Goal: Navigation & Orientation: Find specific page/section

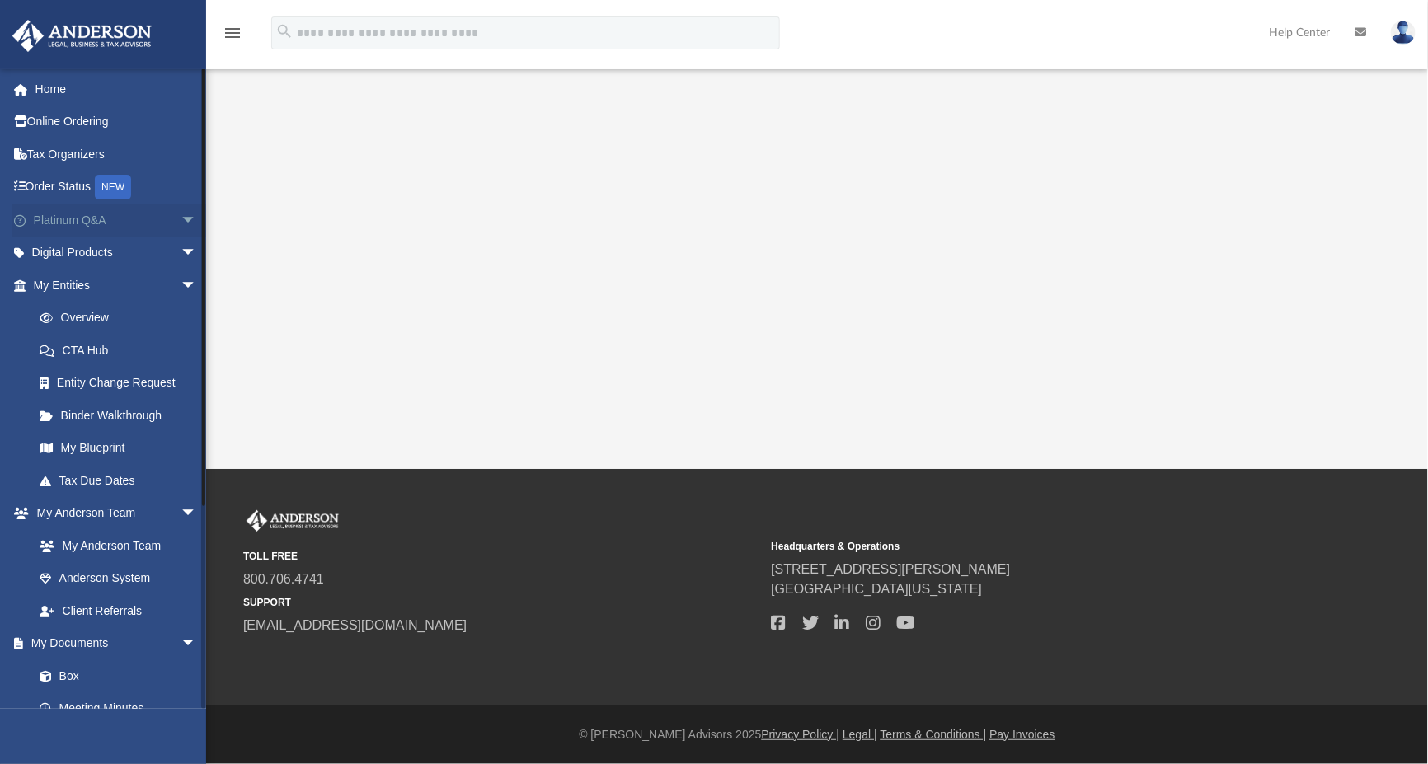
click at [181, 223] on span "arrow_drop_down" at bounding box center [197, 221] width 33 height 34
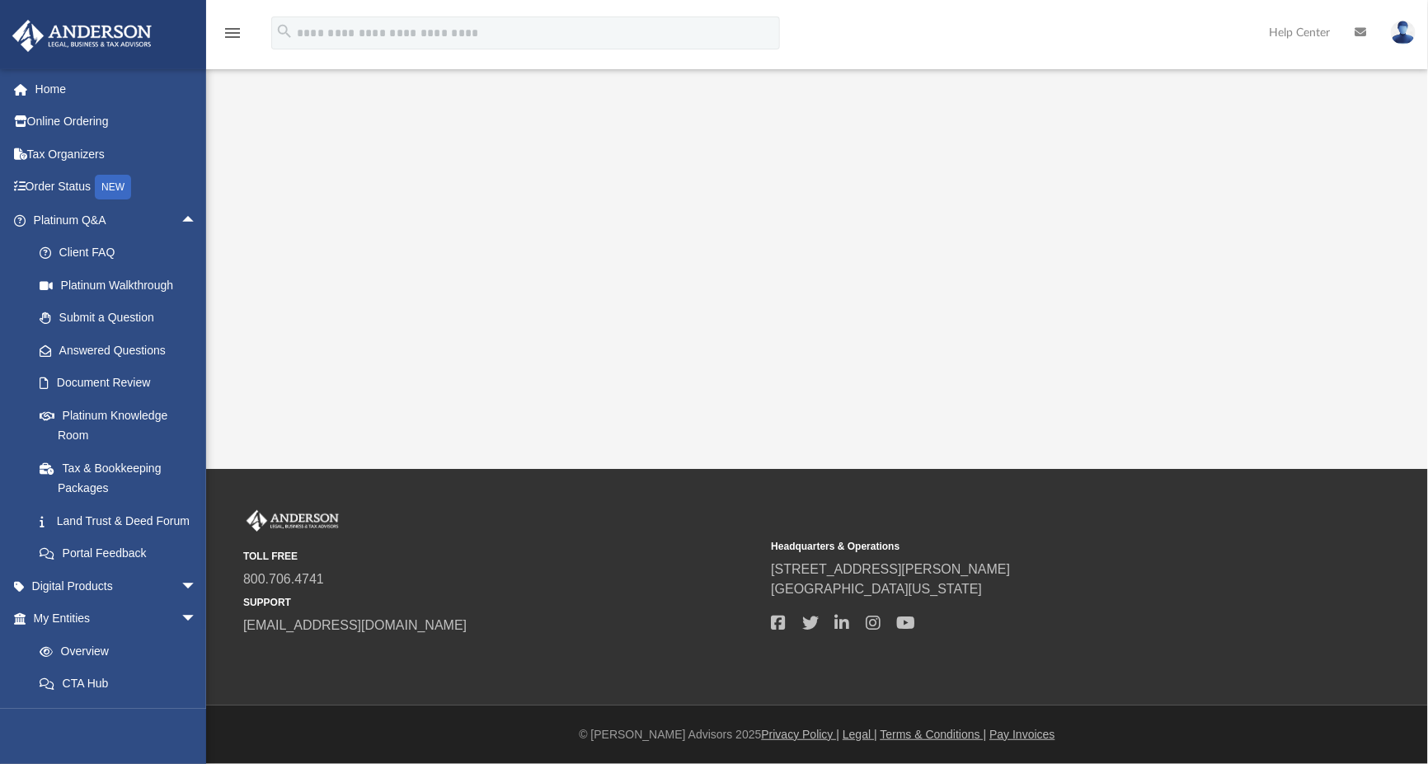
click at [1407, 31] on img at bounding box center [1403, 33] width 25 height 24
click at [1407, 35] on img at bounding box center [1403, 33] width 25 height 24
click at [94, 508] on link "Land Trust & Deed Forum" at bounding box center [122, 521] width 199 height 33
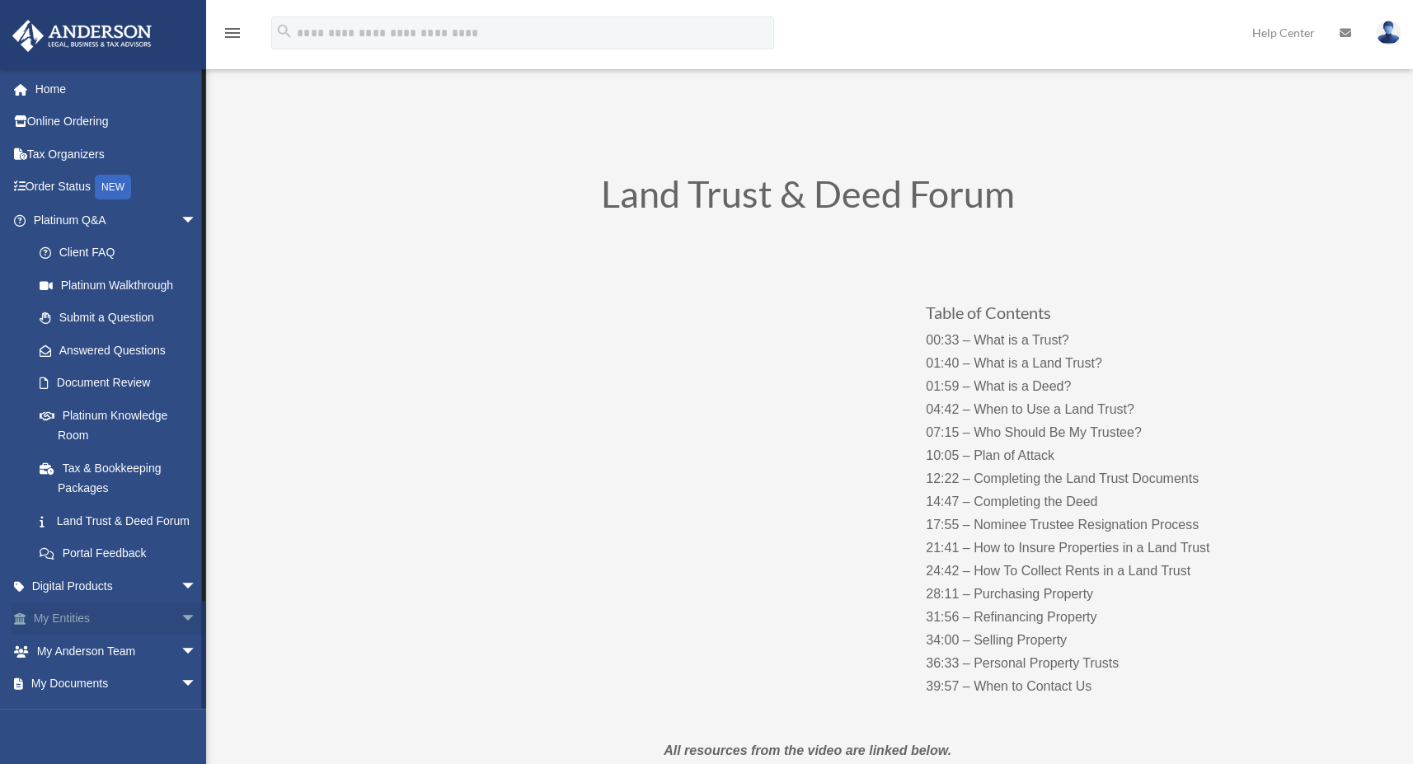
click at [181, 637] on span "arrow_drop_down" at bounding box center [197, 620] width 33 height 34
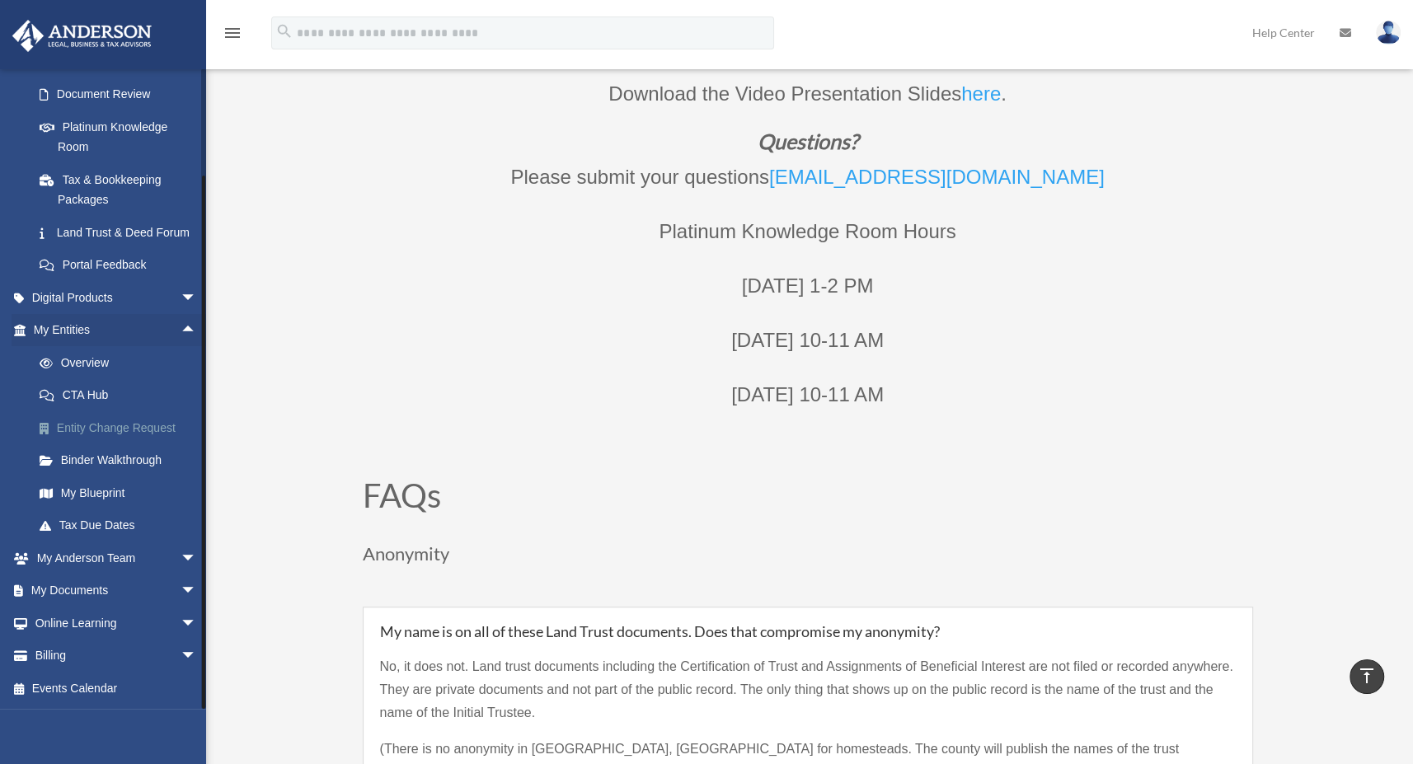
scroll to position [750, 0]
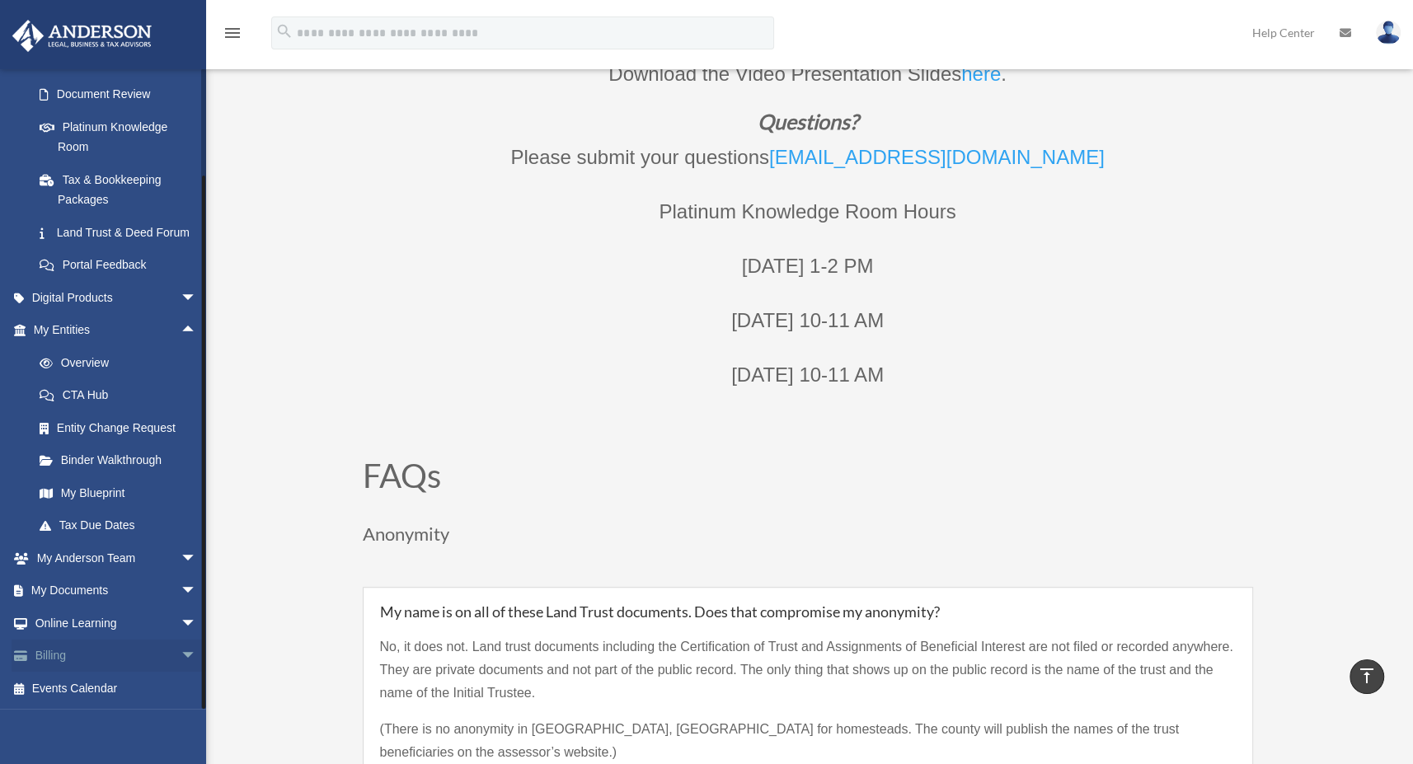
click at [58, 660] on link "Billing arrow_drop_down" at bounding box center [117, 656] width 210 height 33
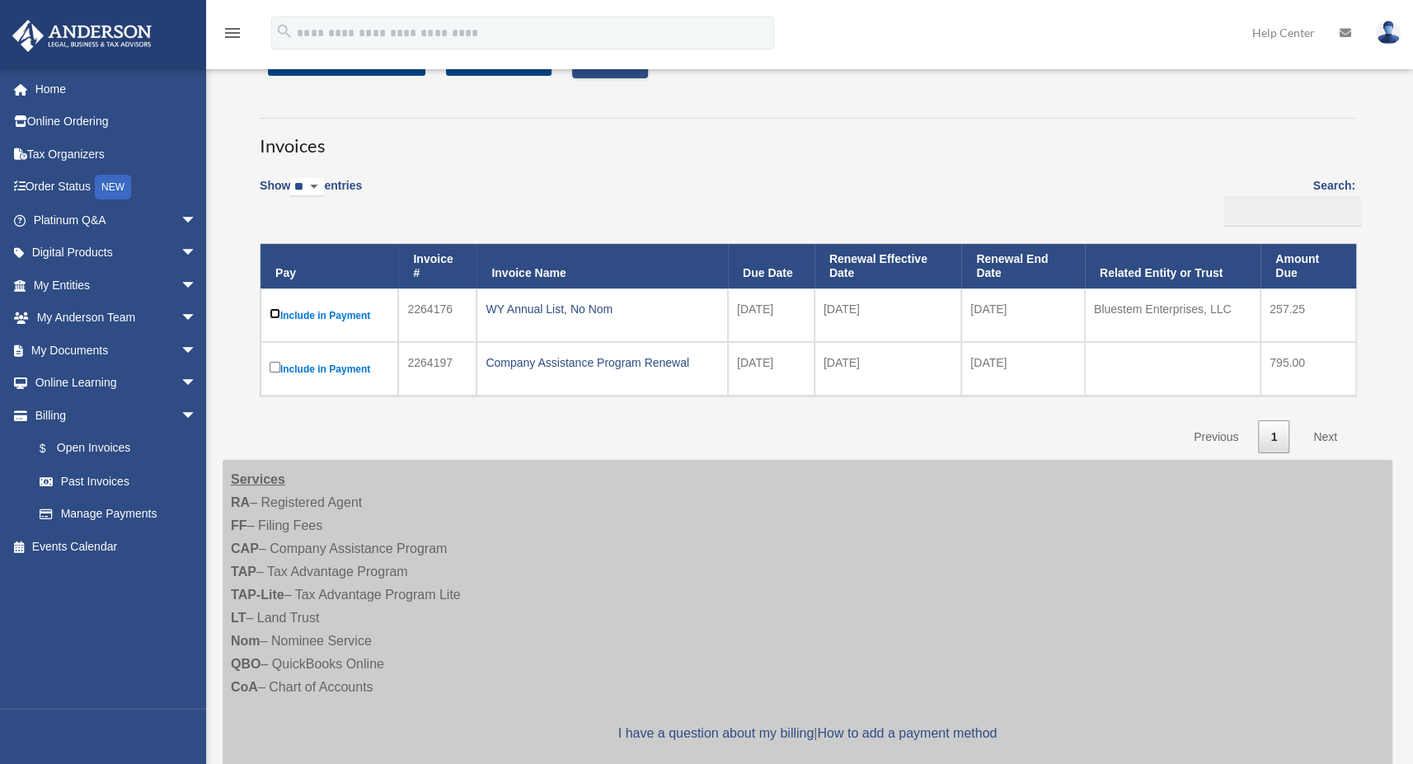
scroll to position [14, 0]
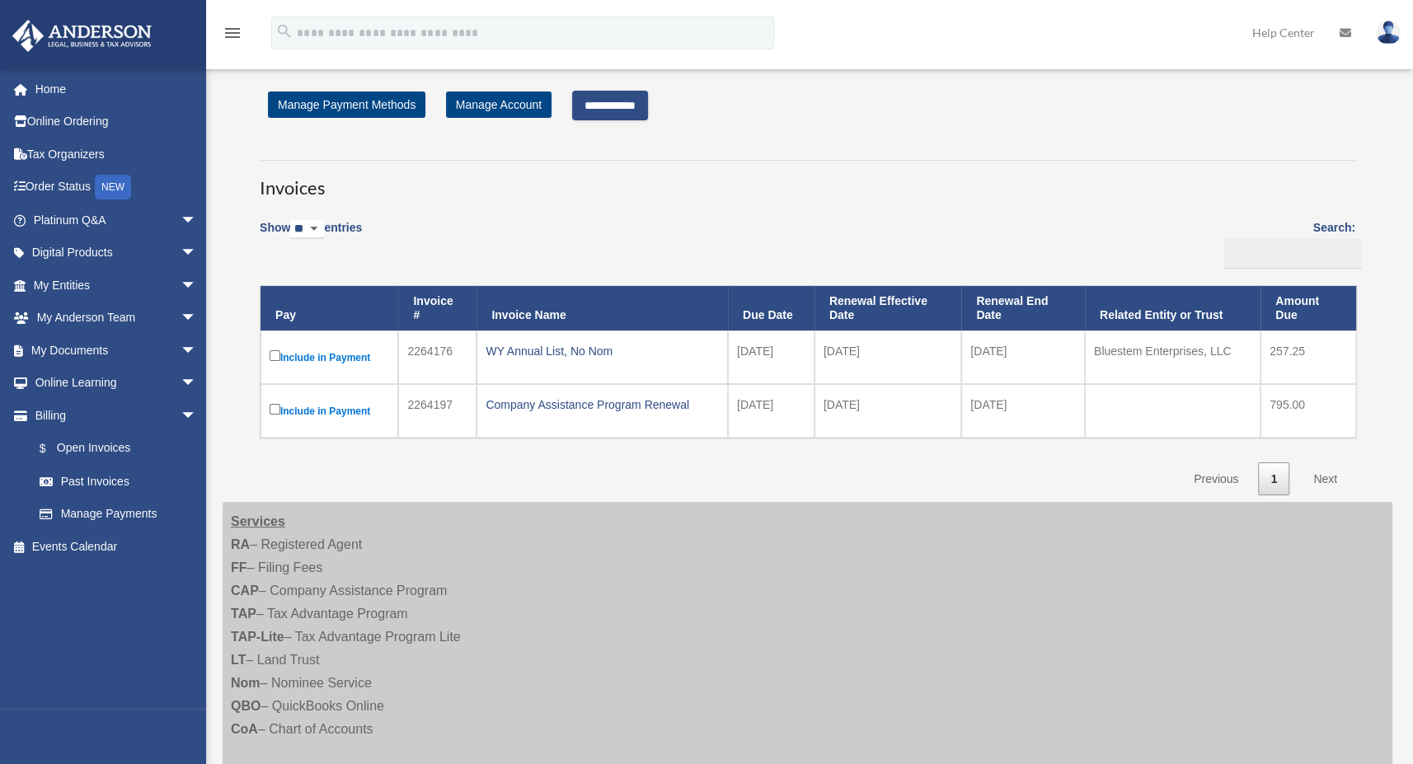
click at [1318, 473] on link "Next" at bounding box center [1325, 480] width 49 height 34
click at [627, 101] on input "**********" at bounding box center [610, 106] width 76 height 30
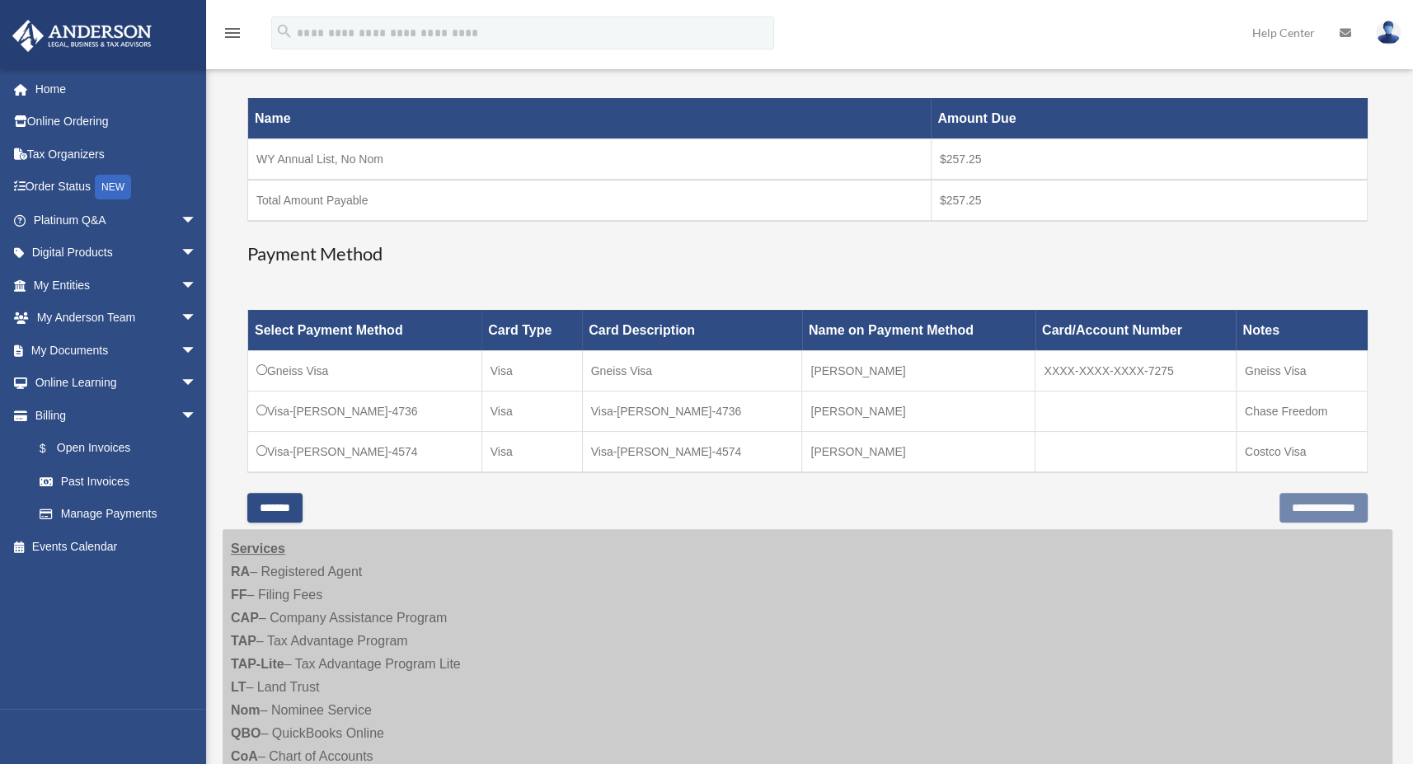
scroll to position [286, 0]
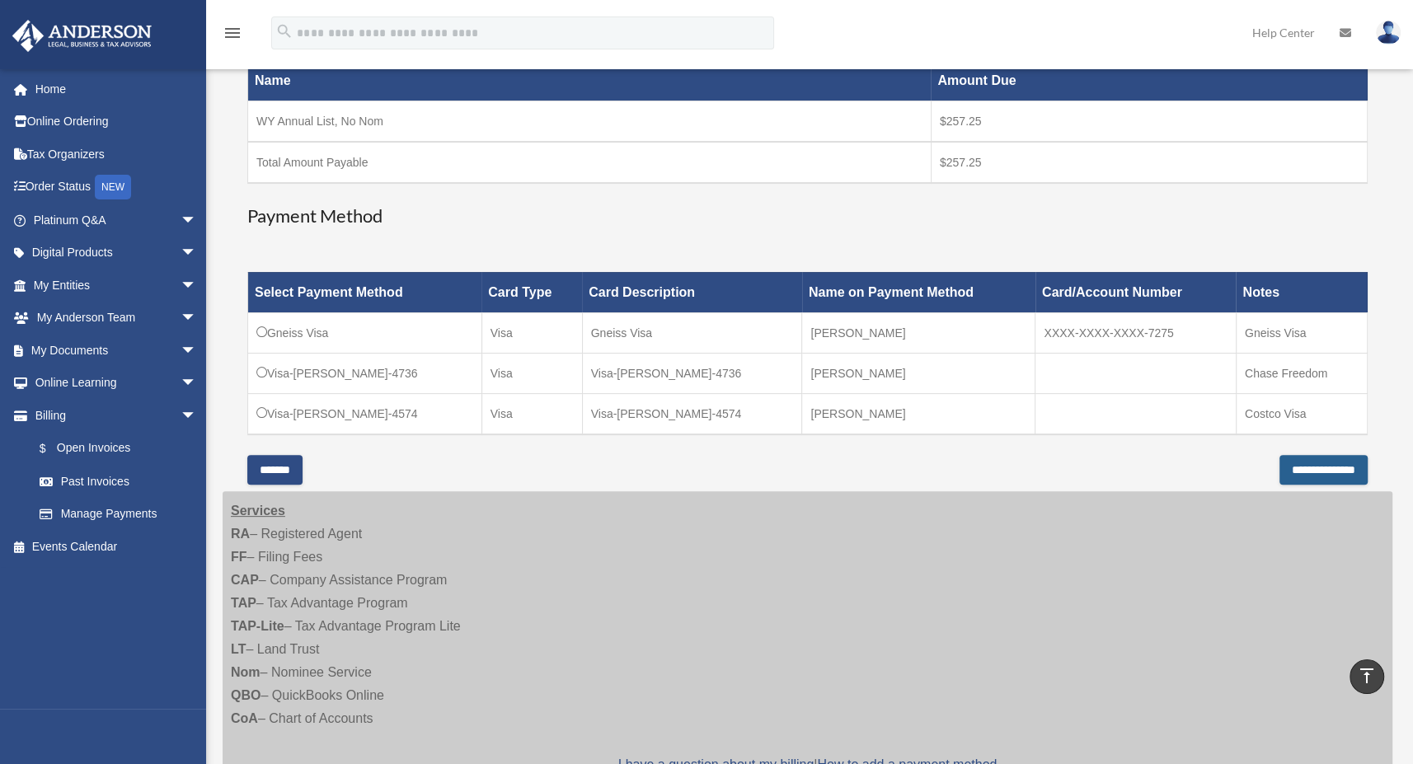
click at [1343, 467] on input "**********" at bounding box center [1324, 470] width 88 height 30
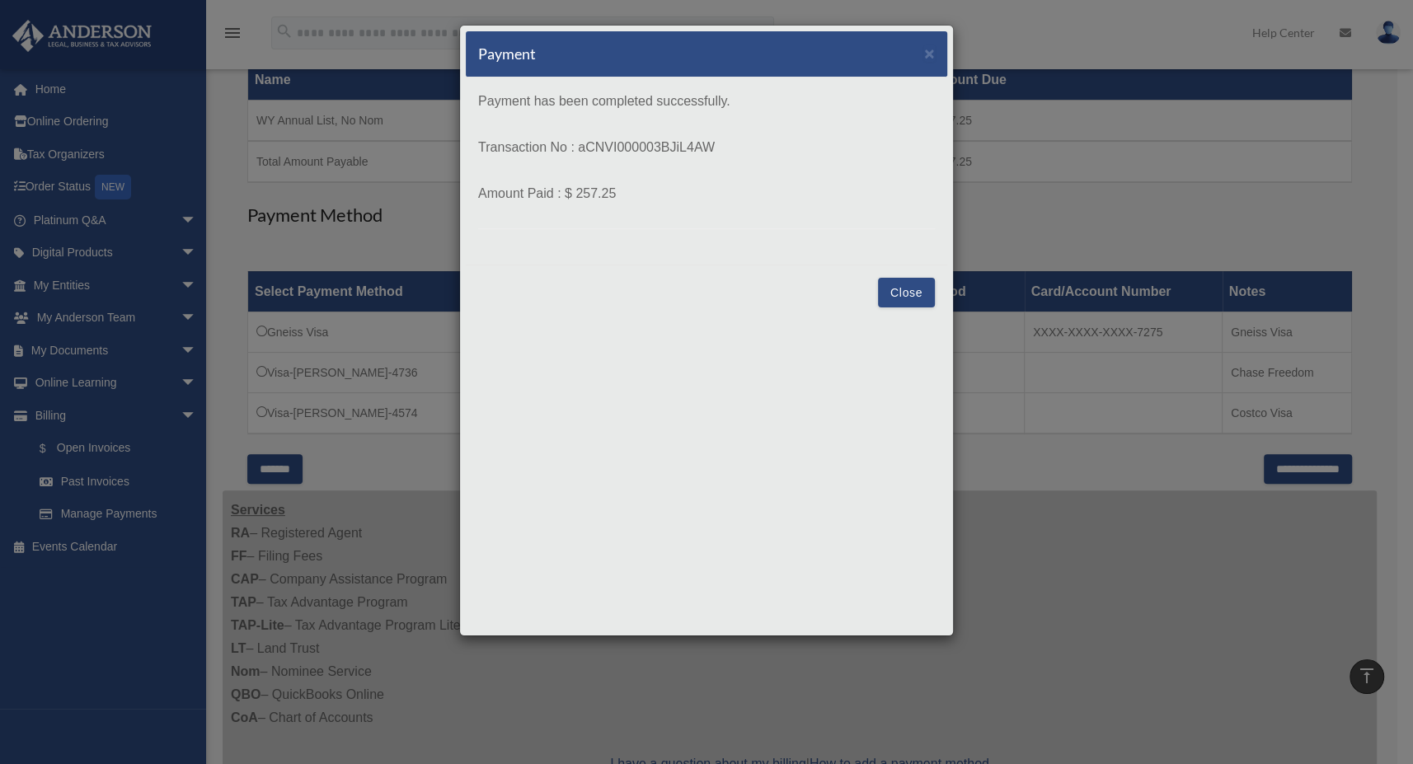
click at [907, 291] on button "Close" at bounding box center [906, 293] width 57 height 30
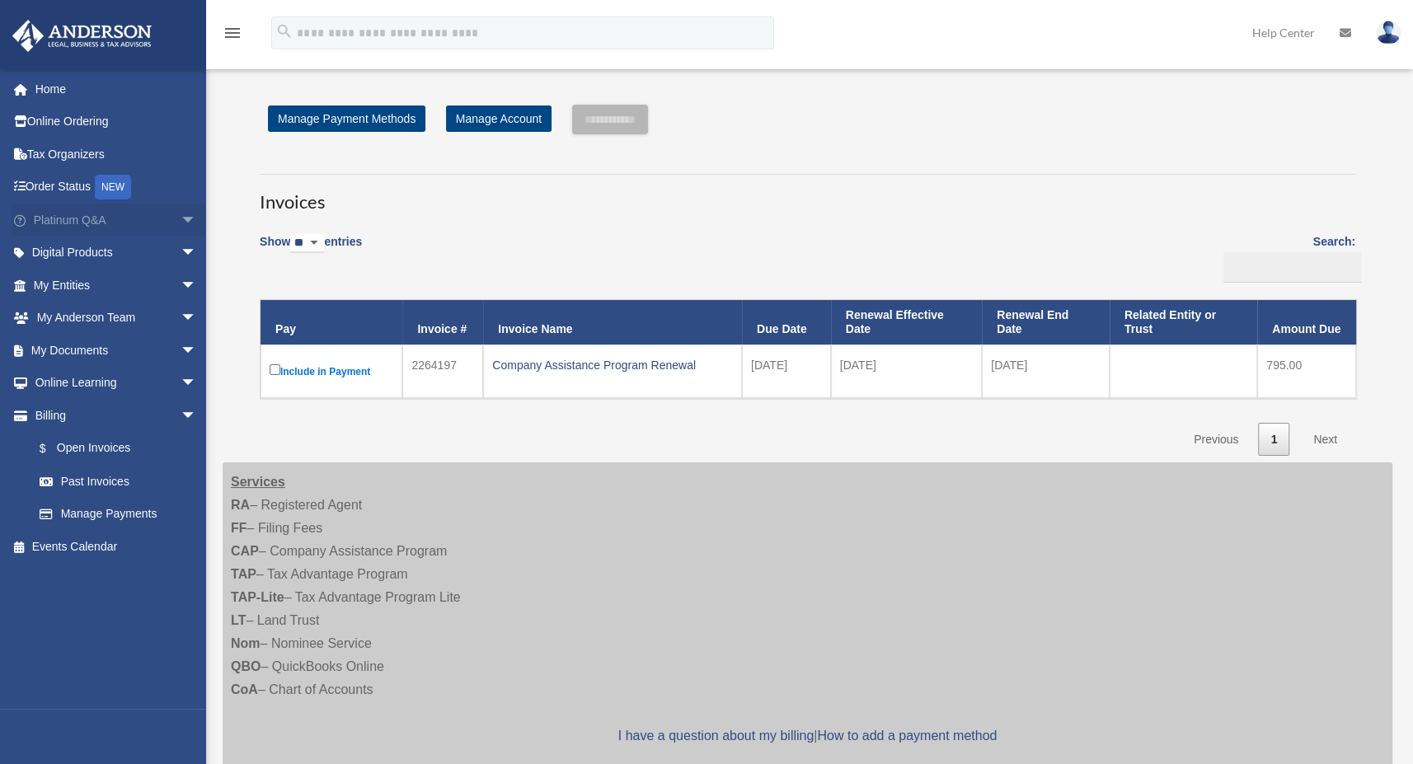
click at [181, 219] on span "arrow_drop_down" at bounding box center [197, 221] width 33 height 34
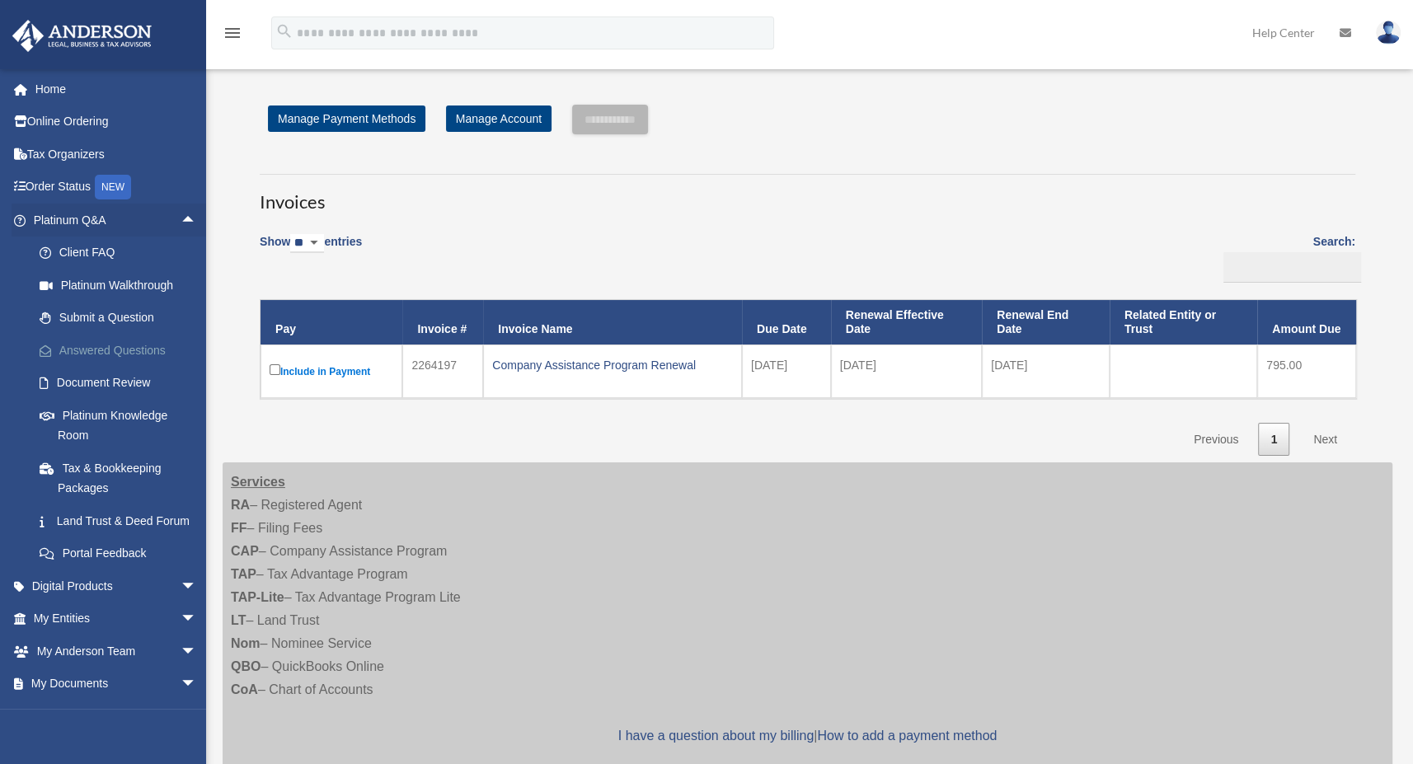
click at [142, 344] on link "Answered Questions" at bounding box center [122, 350] width 199 height 33
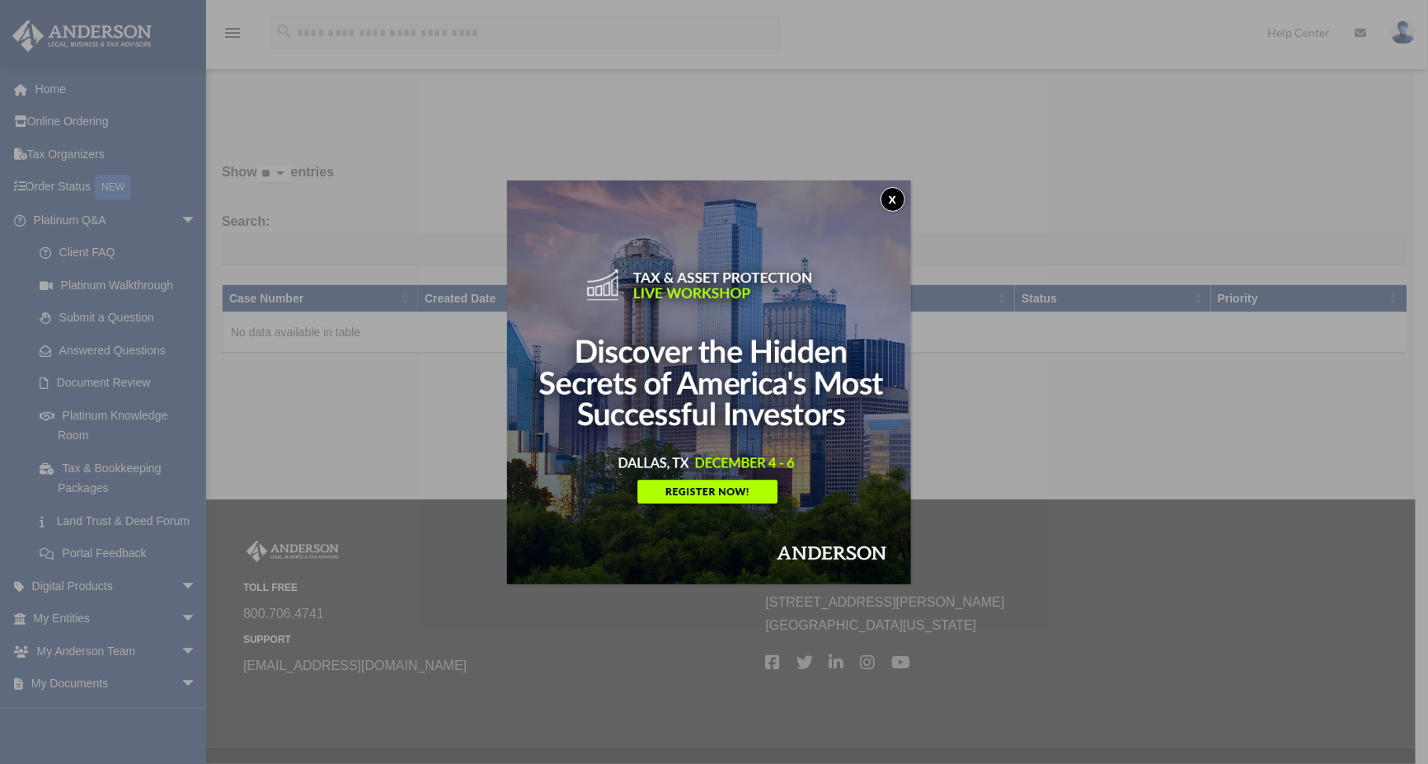
click at [898, 200] on button "x" at bounding box center [893, 199] width 25 height 25
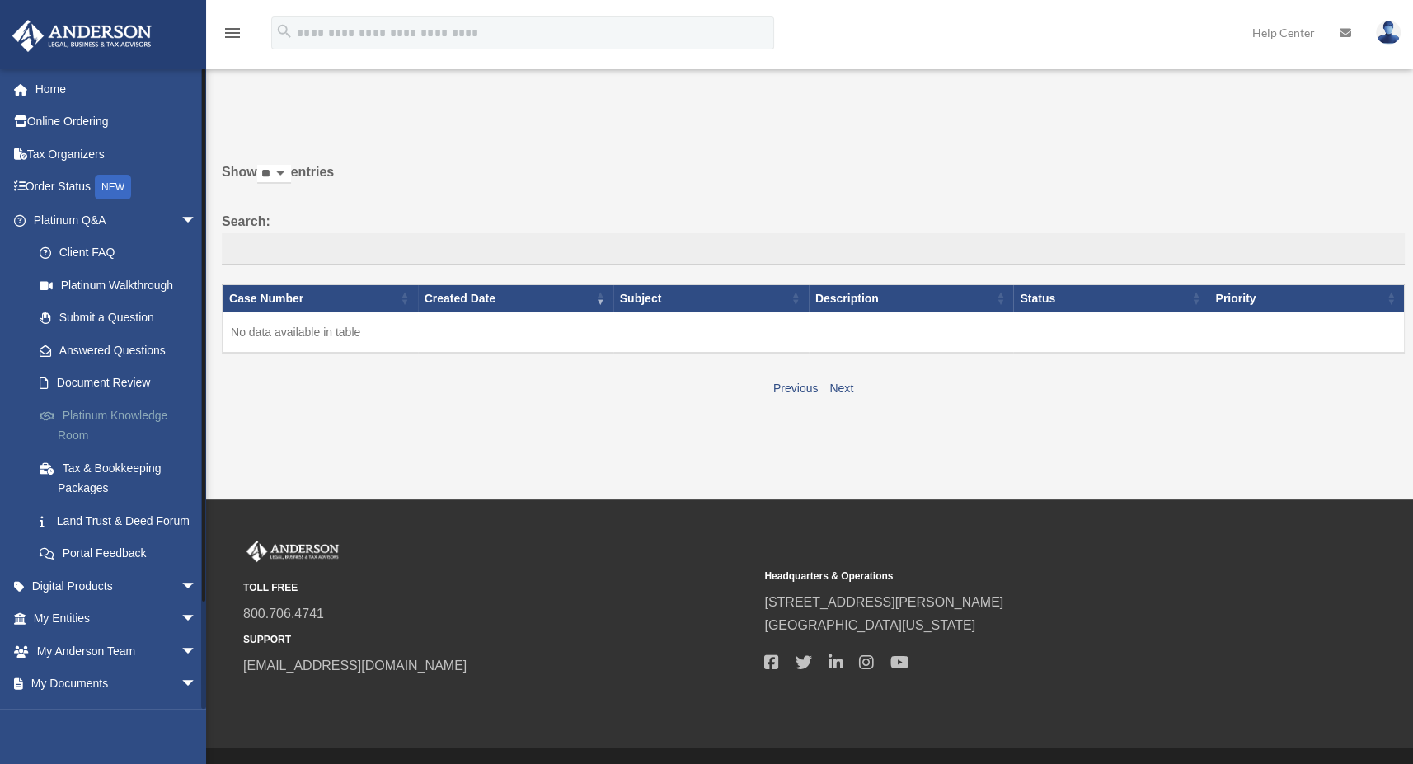
click at [107, 419] on link "Platinum Knowledge Room" at bounding box center [122, 425] width 199 height 53
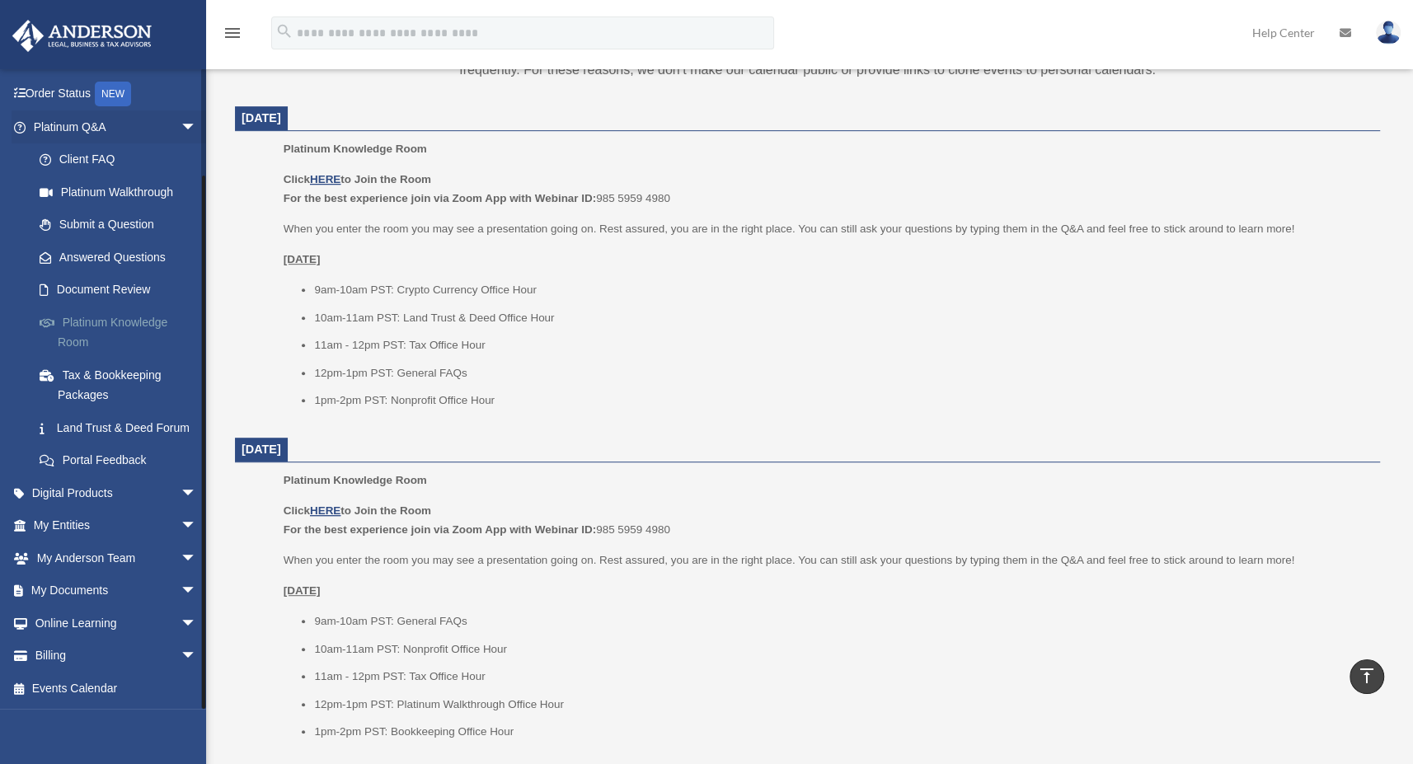
scroll to position [798, 0]
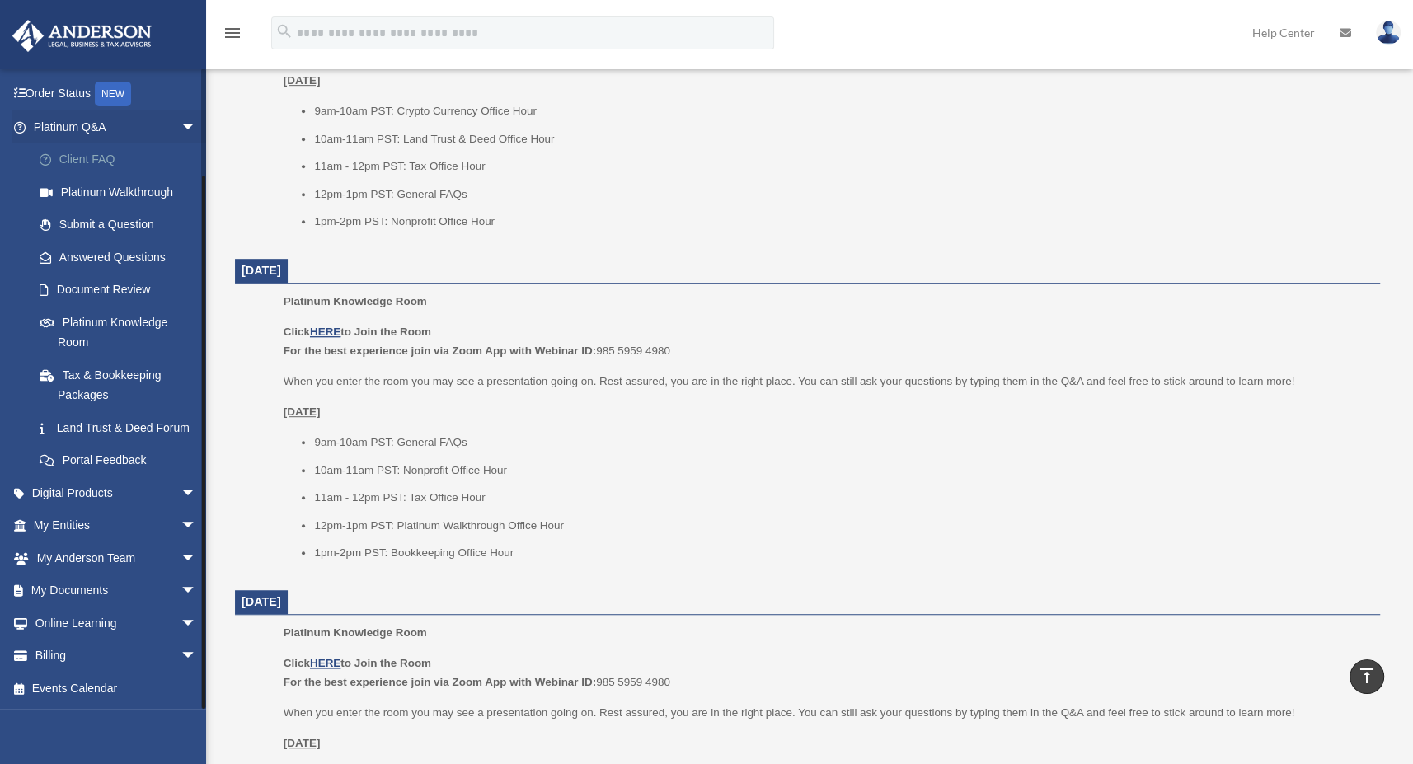
click at [100, 143] on link "Client FAQ" at bounding box center [122, 159] width 199 height 33
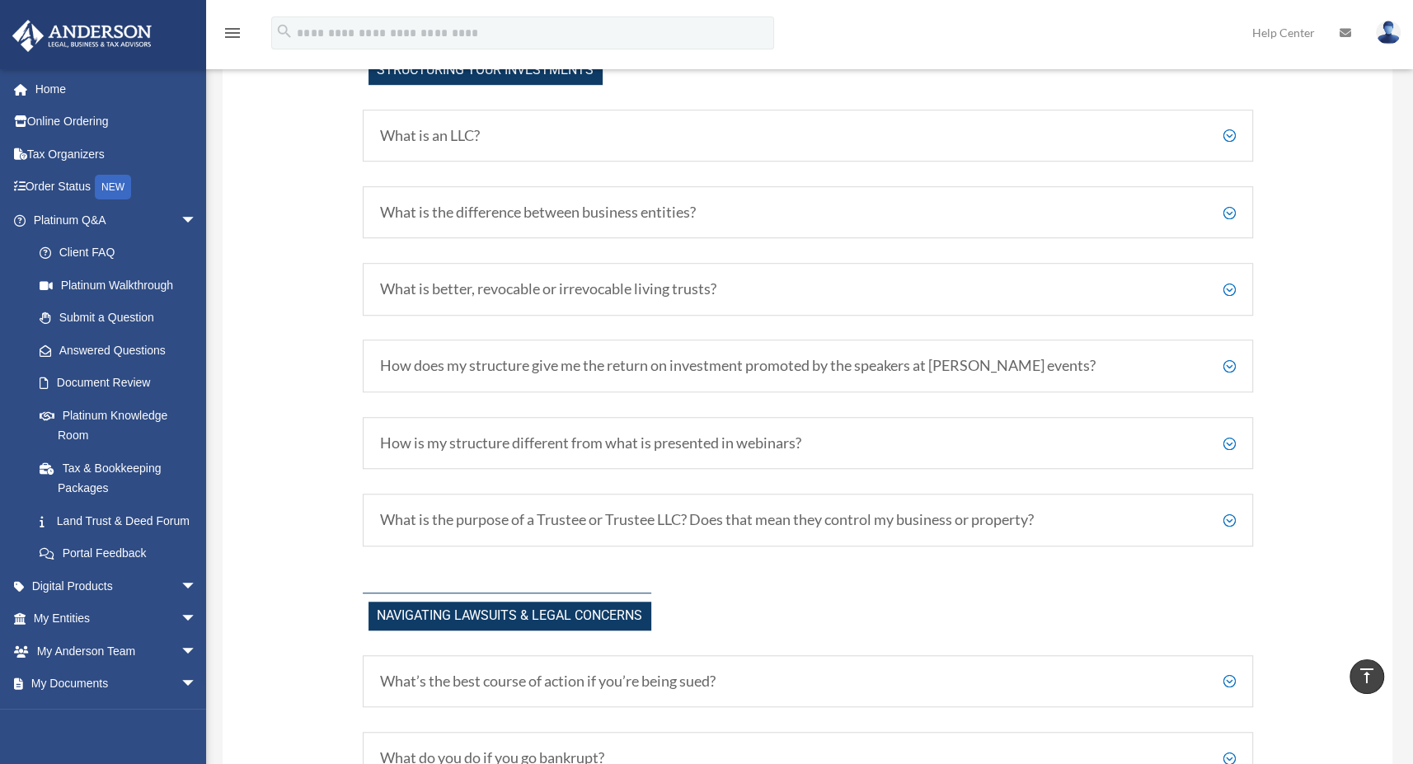
scroll to position [1053, 0]
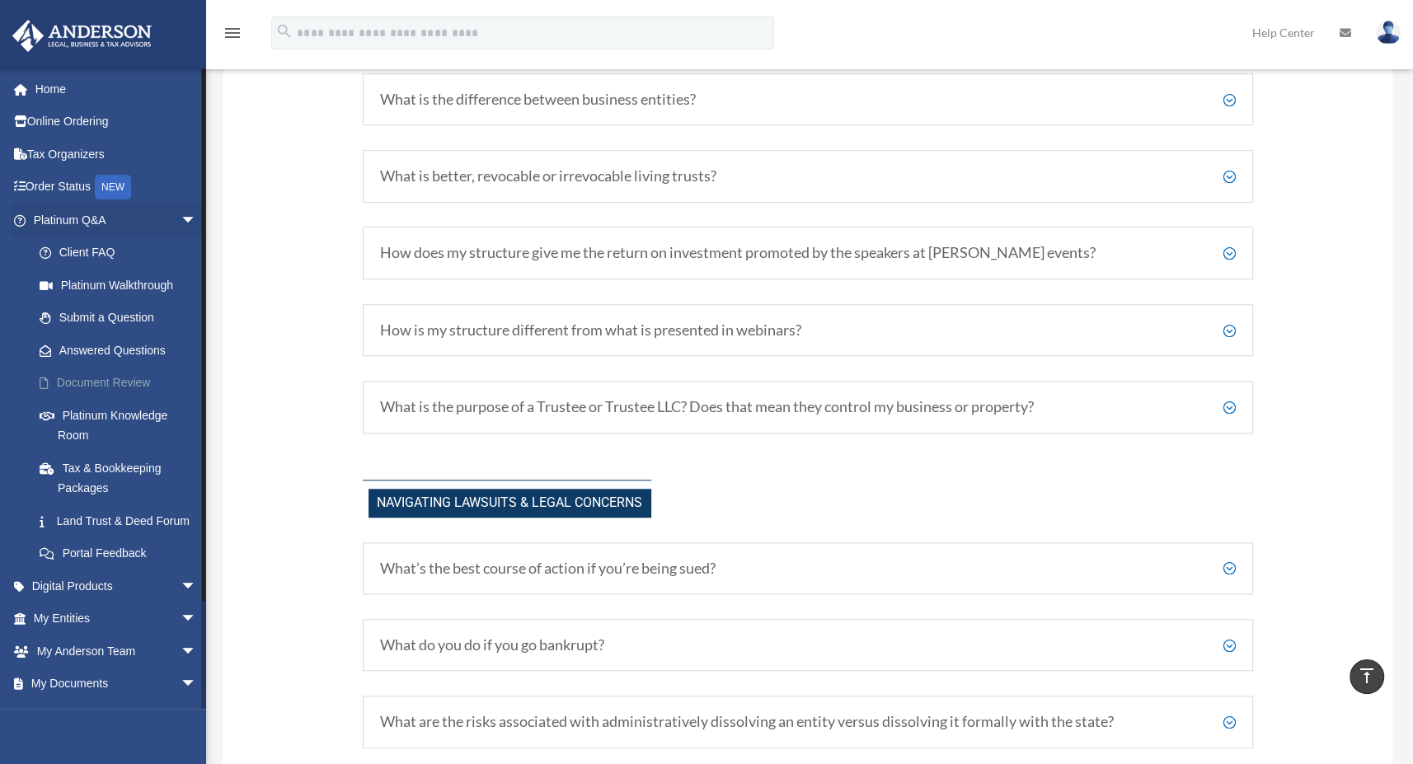
click at [126, 381] on link "Document Review" at bounding box center [122, 383] width 199 height 33
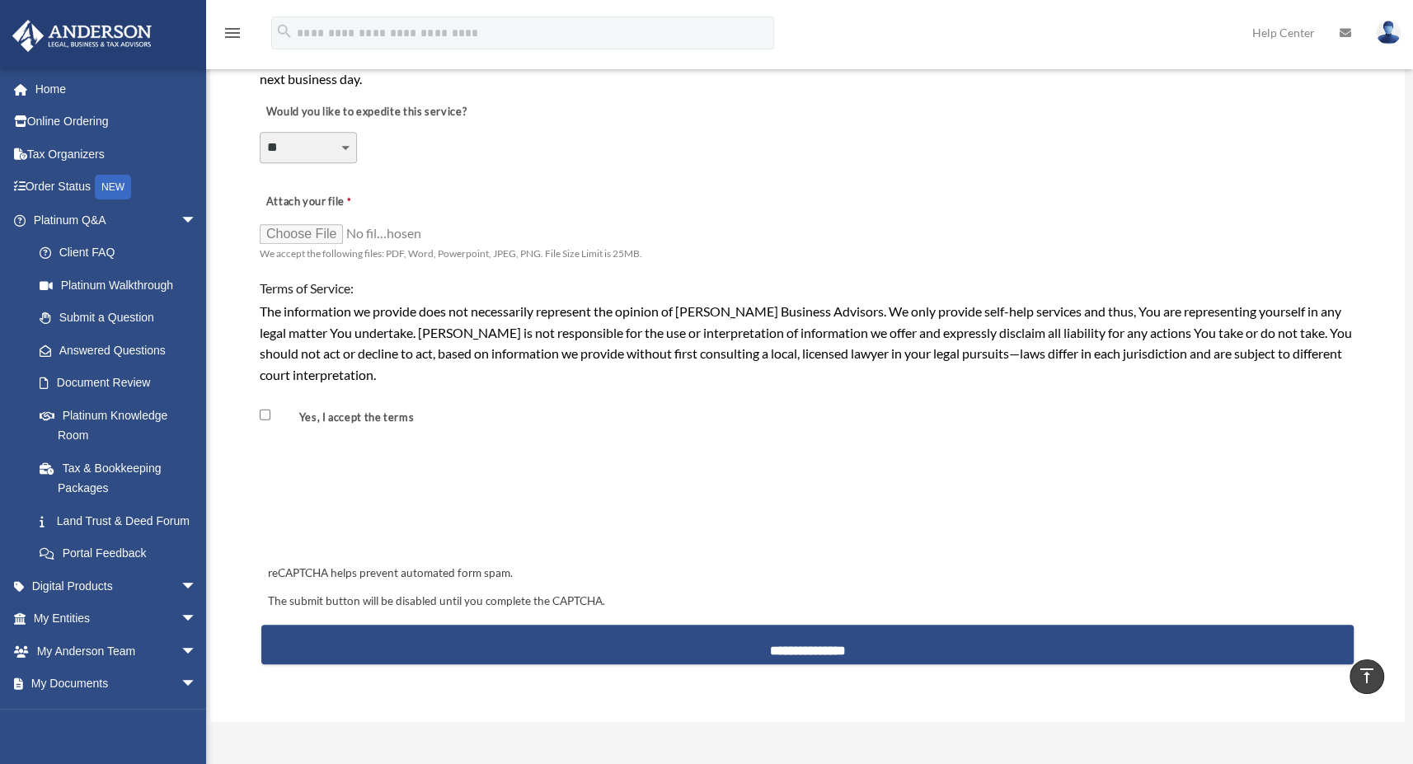
scroll to position [1446, 0]
